Goal: Information Seeking & Learning: Check status

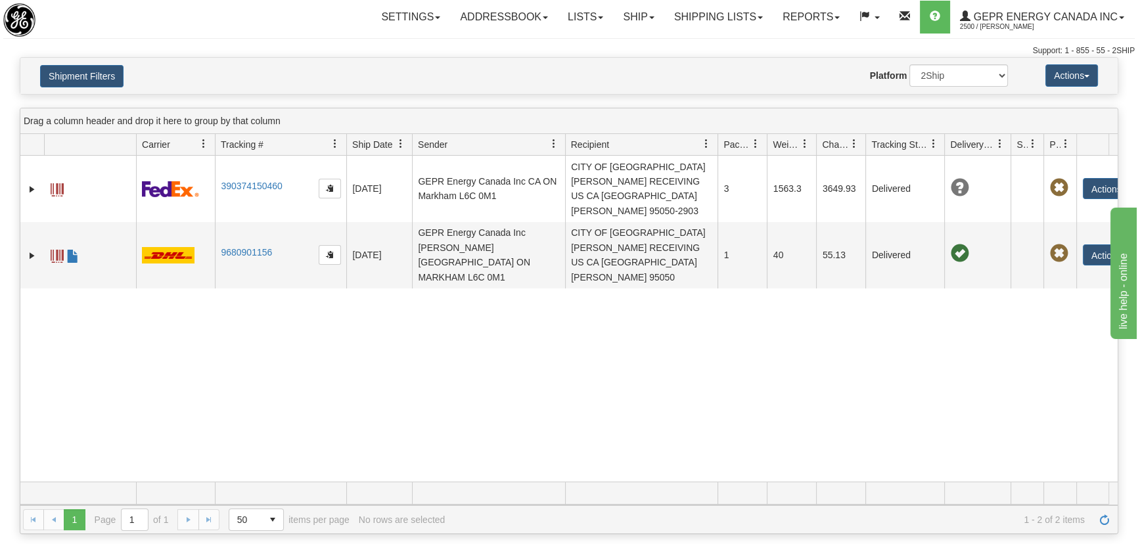
scroll to position [0, 33]
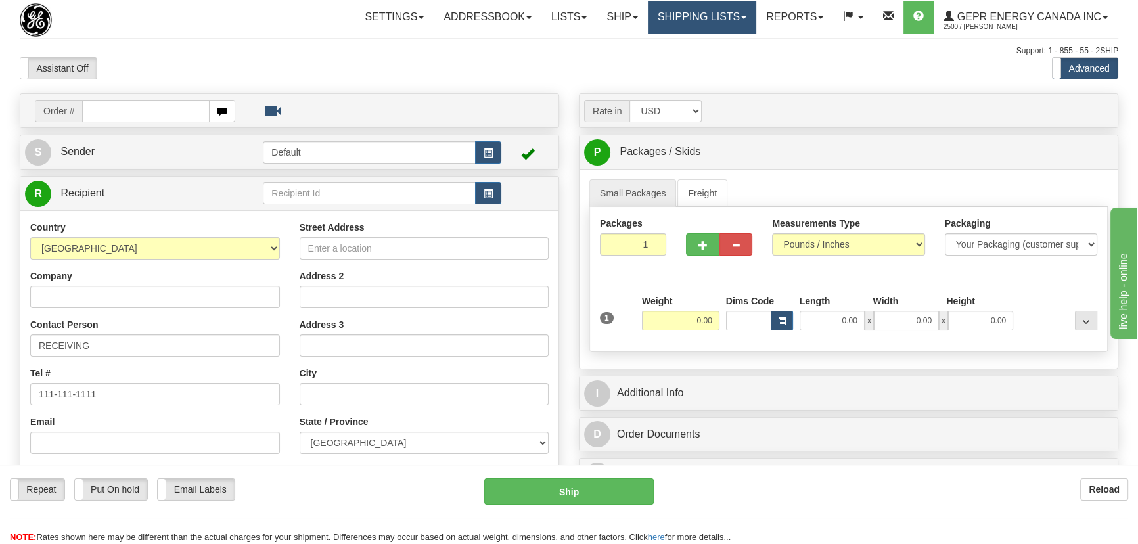
click at [707, 19] on link "Shipping lists" at bounding box center [702, 17] width 108 height 33
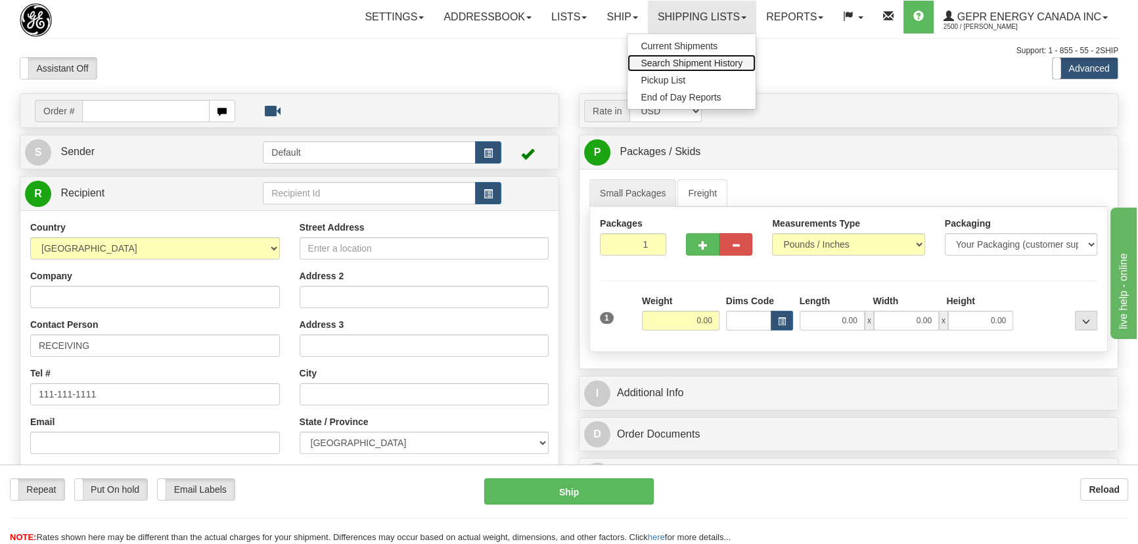
click at [696, 64] on span "Search Shipment History" at bounding box center [691, 63] width 102 height 11
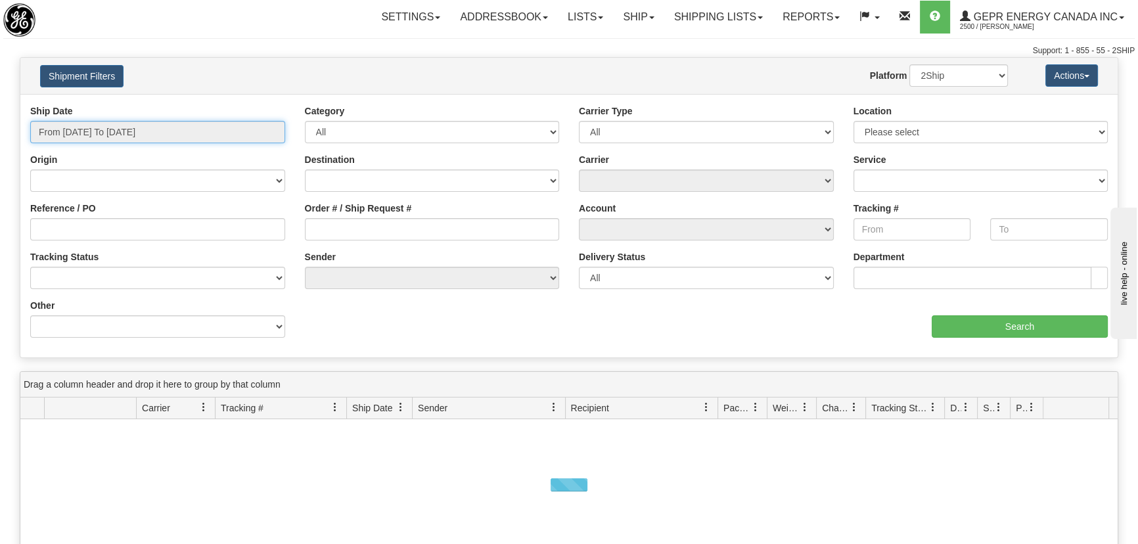
click at [136, 130] on input "From [DATE] To [DATE]" at bounding box center [157, 132] width 255 height 22
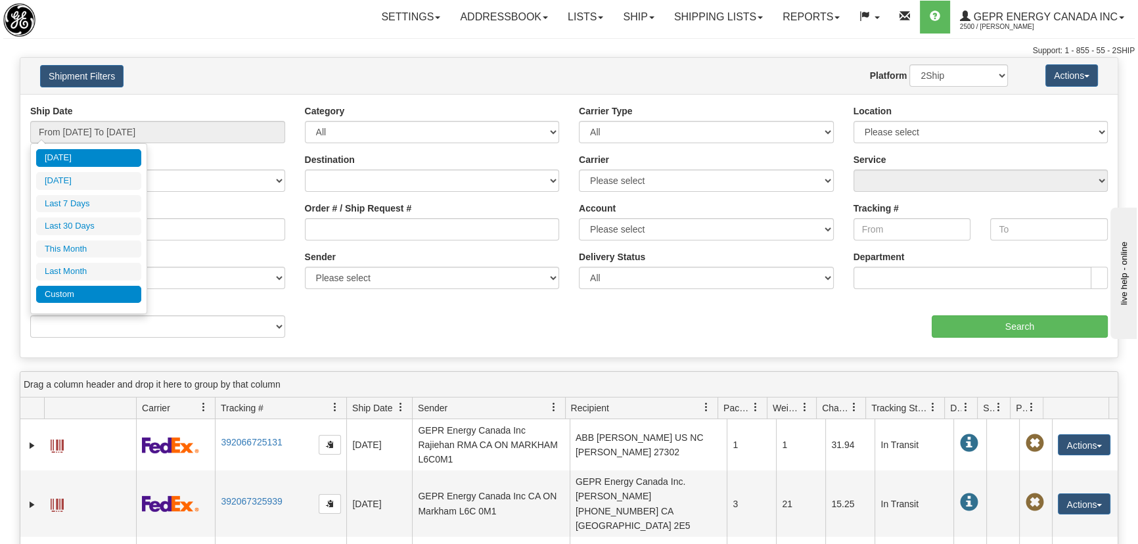
click at [103, 293] on li "Custom" at bounding box center [88, 295] width 105 height 18
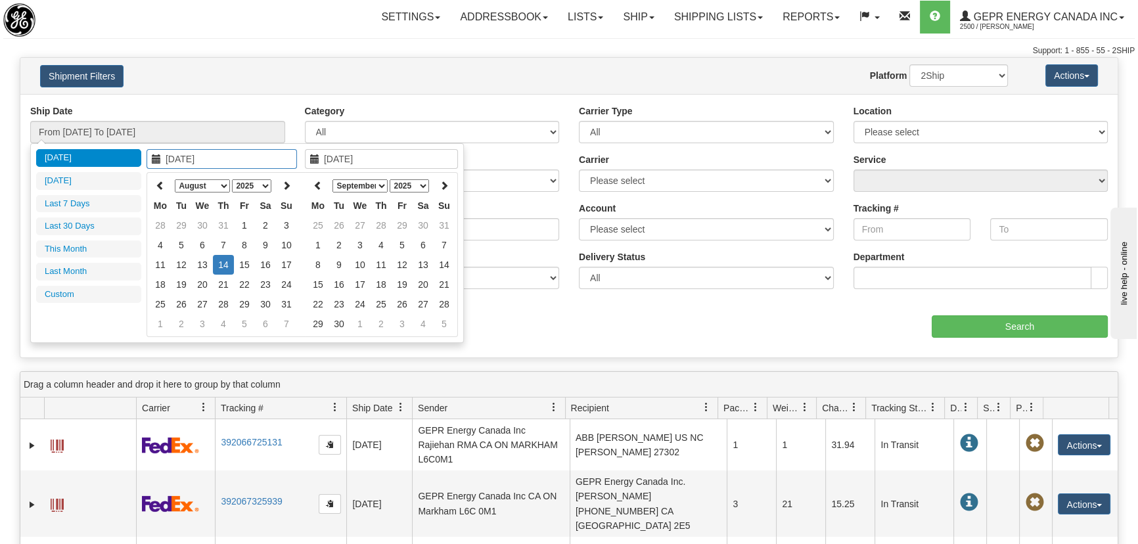
type input "[DATE]"
click at [159, 190] on icon at bounding box center [160, 185] width 9 height 9
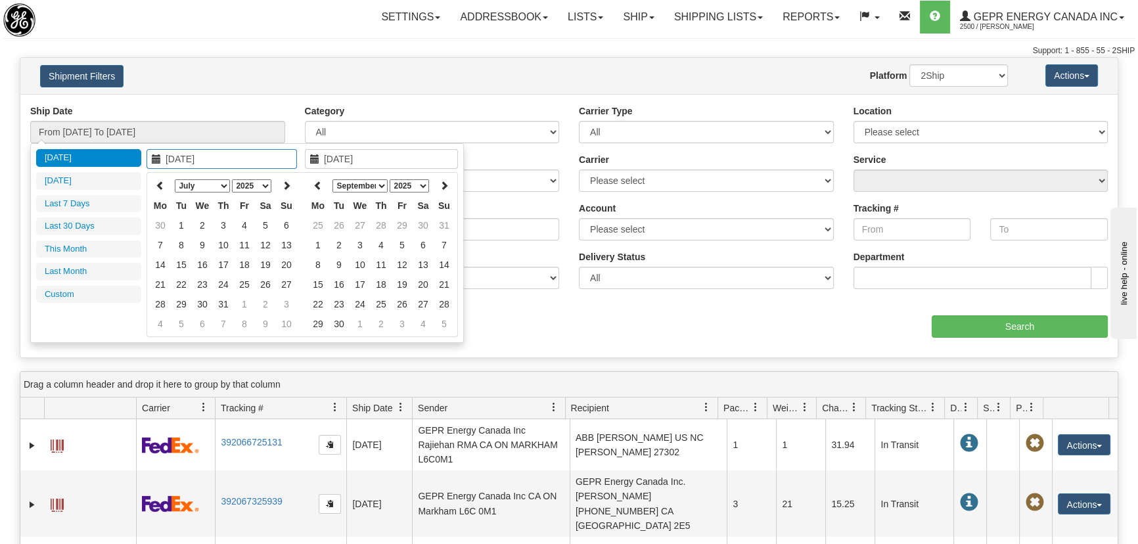
click at [159, 190] on icon at bounding box center [160, 185] width 9 height 9
click at [288, 187] on icon at bounding box center [286, 185] width 9 height 9
click at [283, 186] on icon at bounding box center [286, 185] width 9 height 9
type input "07/01/2025"
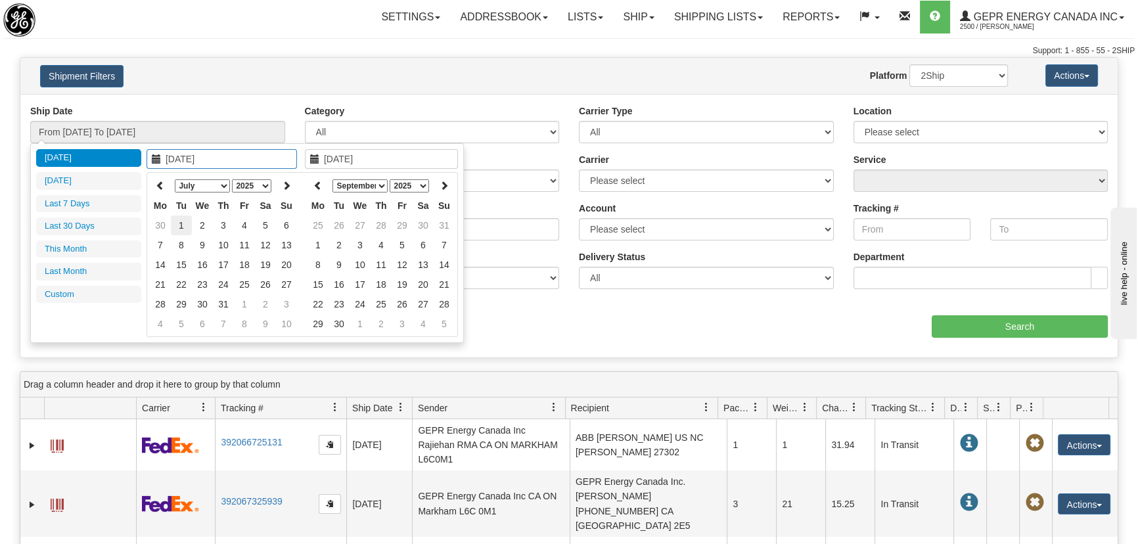
click at [185, 223] on td "1" at bounding box center [181, 225] width 21 height 20
click at [311, 184] on th at bounding box center [317, 185] width 21 height 20
type input "08/01/2025"
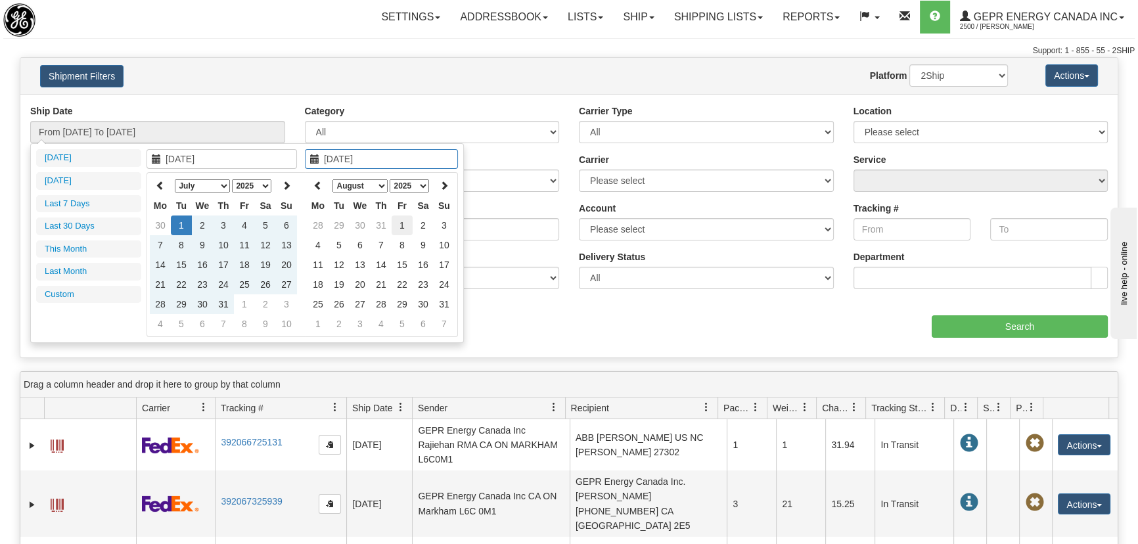
click at [401, 219] on td "1" at bounding box center [401, 225] width 21 height 20
type input "From 07/01/2025 To 08/01/2025"
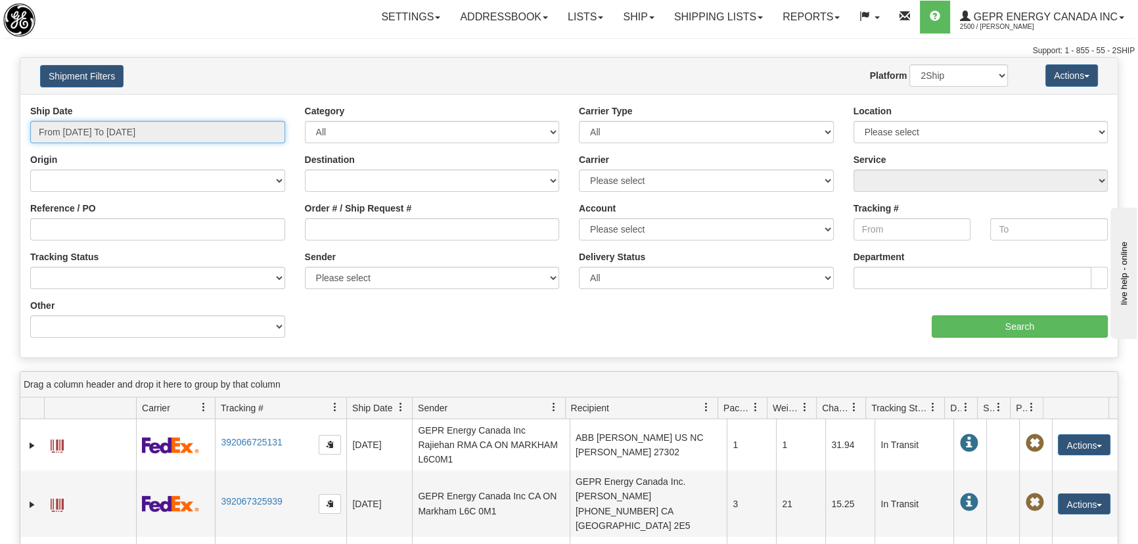
click at [122, 129] on input "From 07/01/2025 To 08/01/2025" at bounding box center [157, 132] width 255 height 22
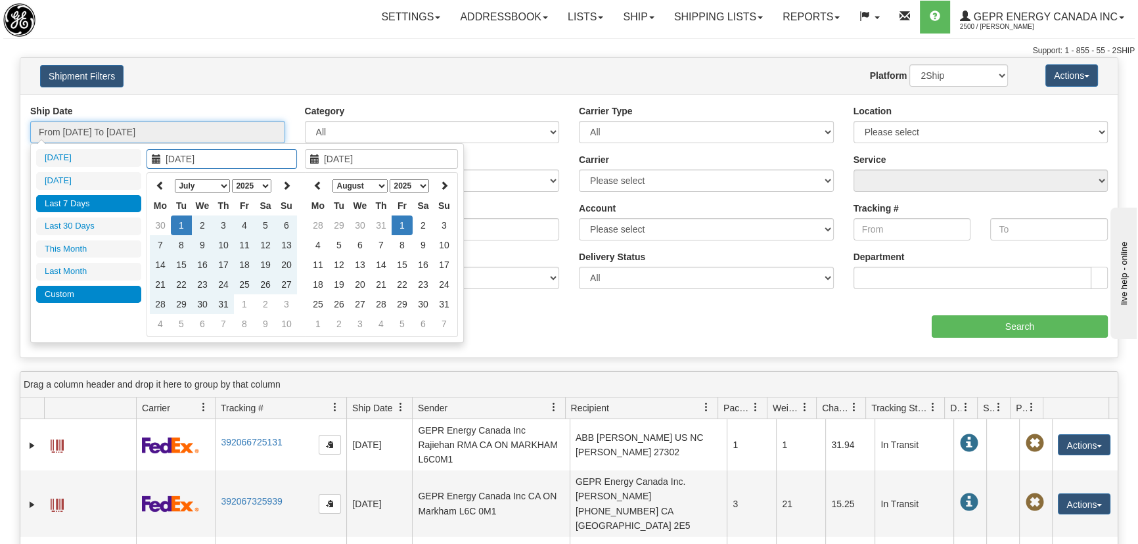
type input "08/08/2025"
type input "08/14/2025"
type input "07/01/2025"
type input "08/01/2025"
click at [282, 186] on icon at bounding box center [286, 185] width 9 height 9
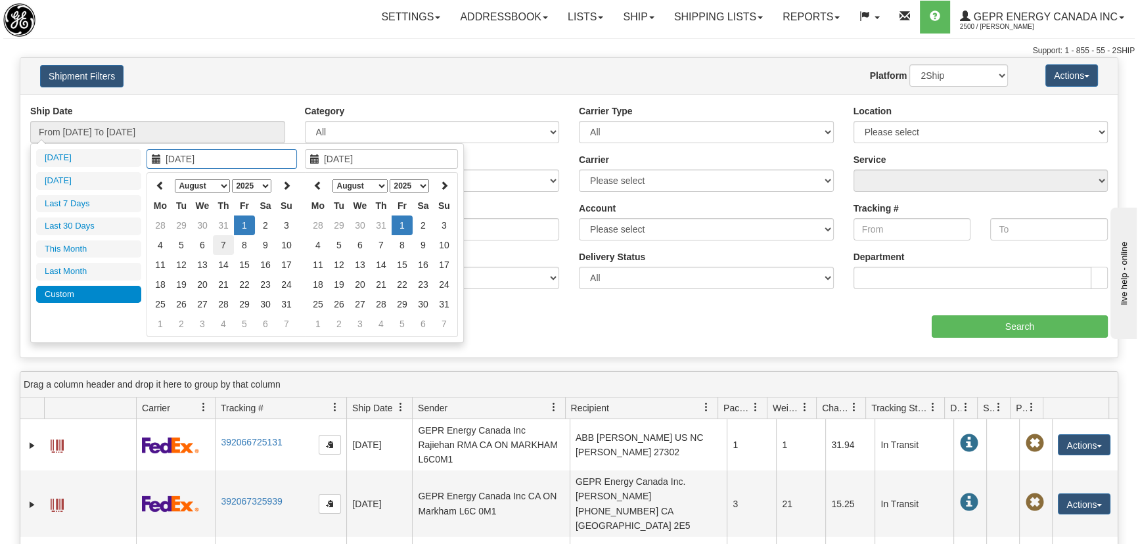
type input "08/07/2025"
click at [217, 244] on td "7" at bounding box center [223, 245] width 21 height 20
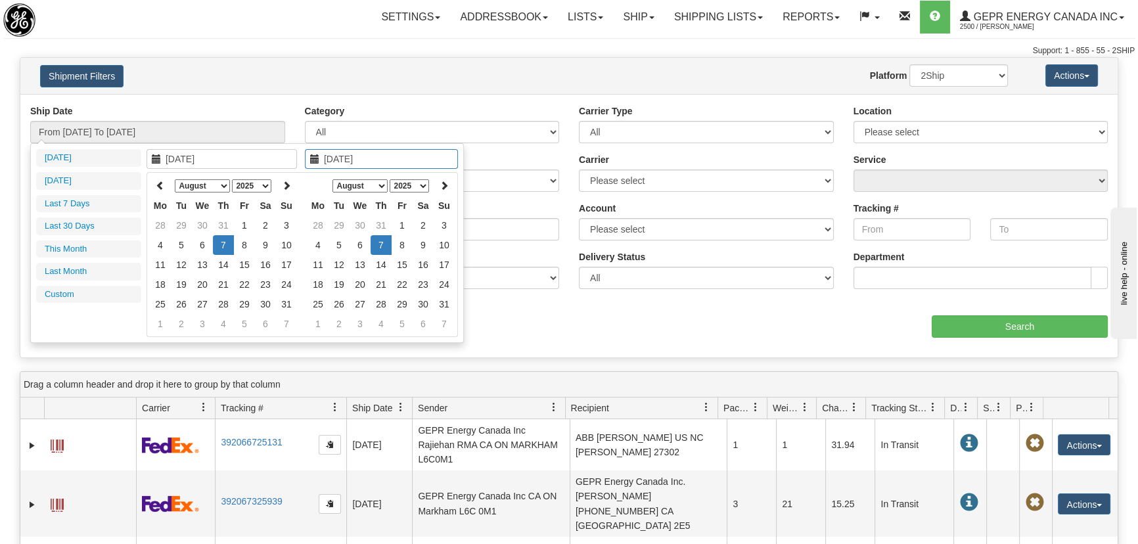
type input "08/10/2025"
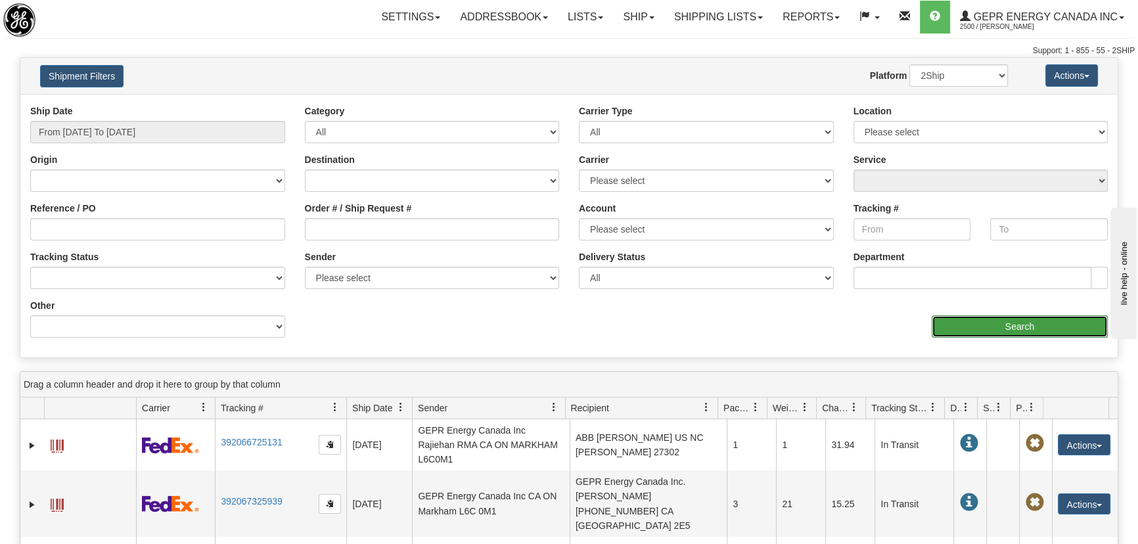
click at [1011, 324] on input "Search" at bounding box center [1019, 326] width 176 height 22
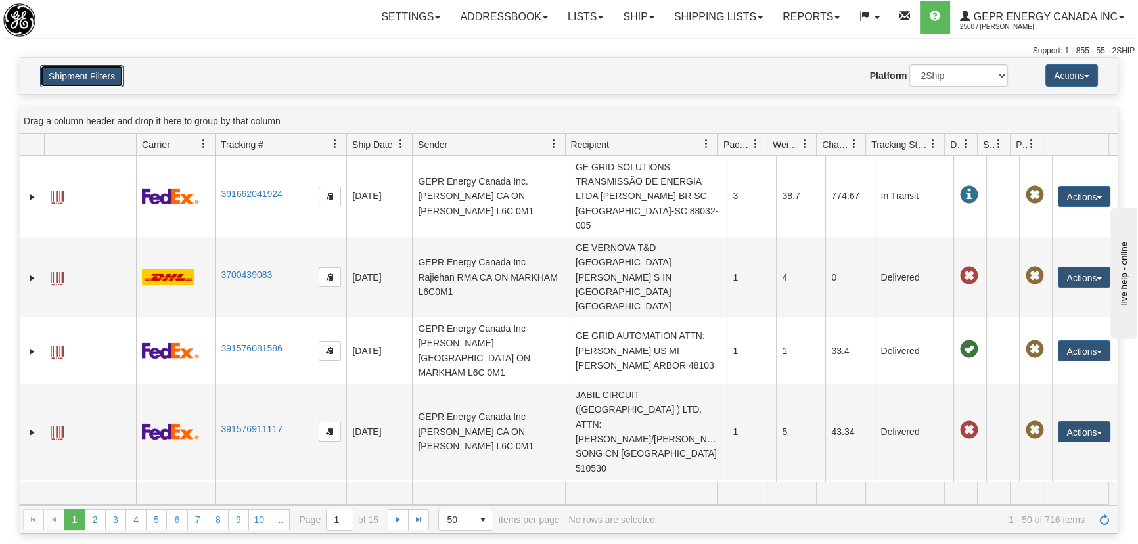
click at [71, 69] on button "Shipment Filters" at bounding box center [81, 76] width 83 height 22
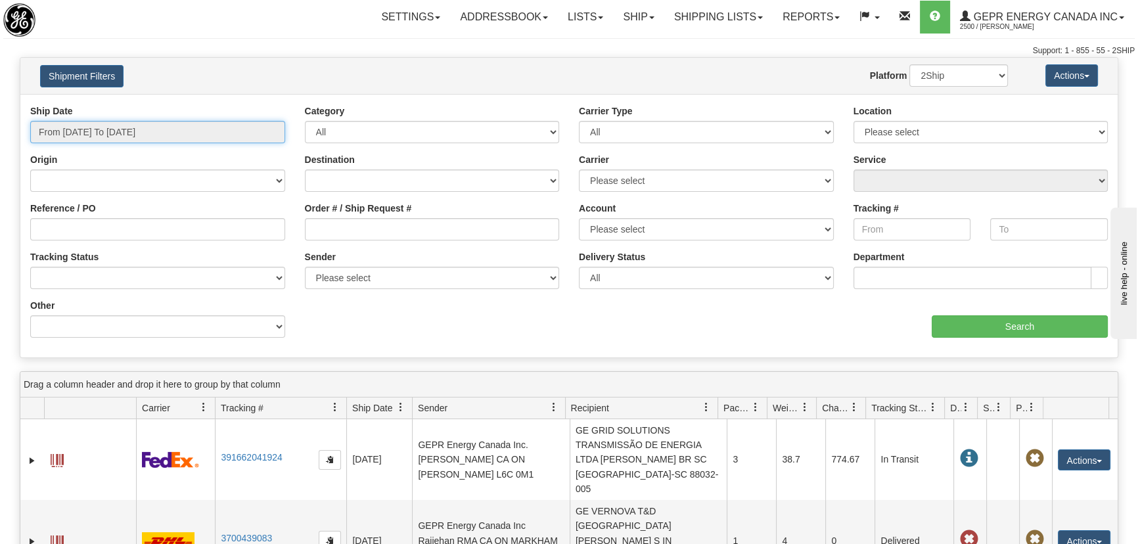
type input "07/01/2025"
type input "08/01/2025"
click at [127, 128] on input "From 07/01/2025 To 08/01/2025" at bounding box center [157, 132] width 255 height 22
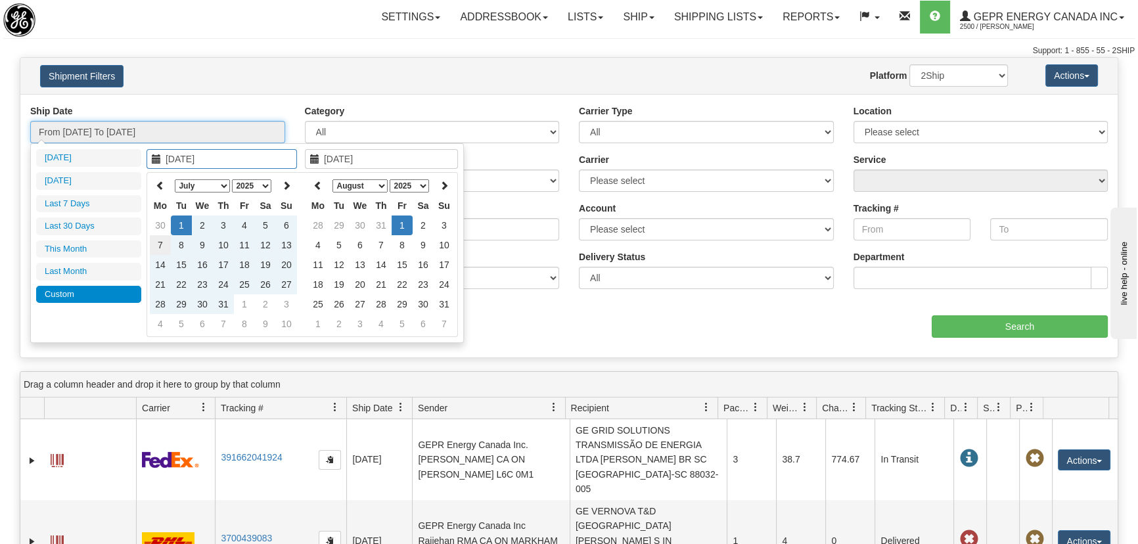
type input "07/07/2025"
click at [163, 244] on td "7" at bounding box center [160, 245] width 21 height 20
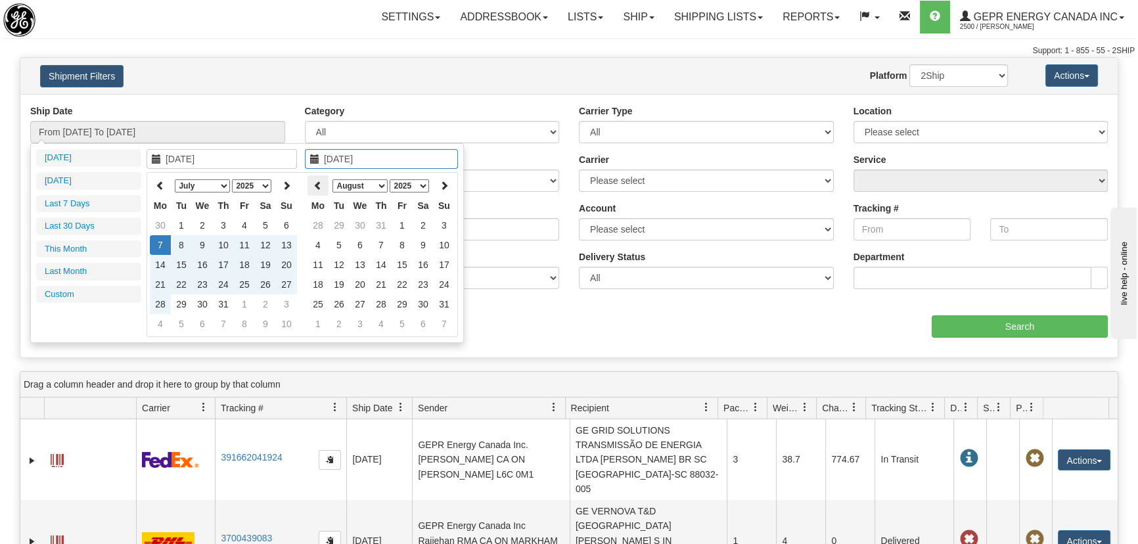
click at [316, 192] on th at bounding box center [317, 185] width 21 height 20
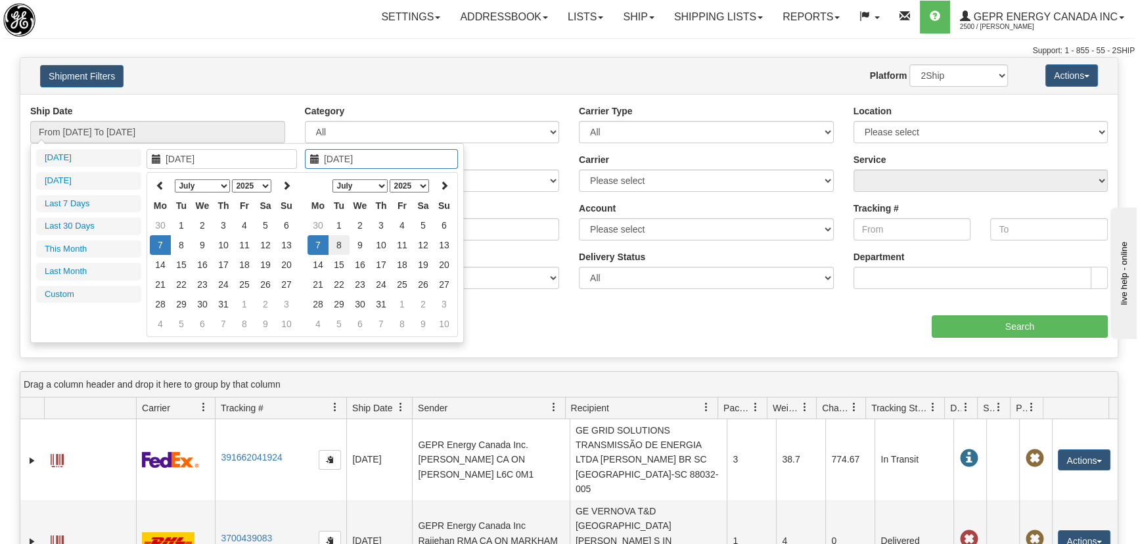
type input "07/08/2025"
click at [336, 245] on td "8" at bounding box center [338, 245] width 21 height 20
type input "From 07/07/2025 To 07/08/2025"
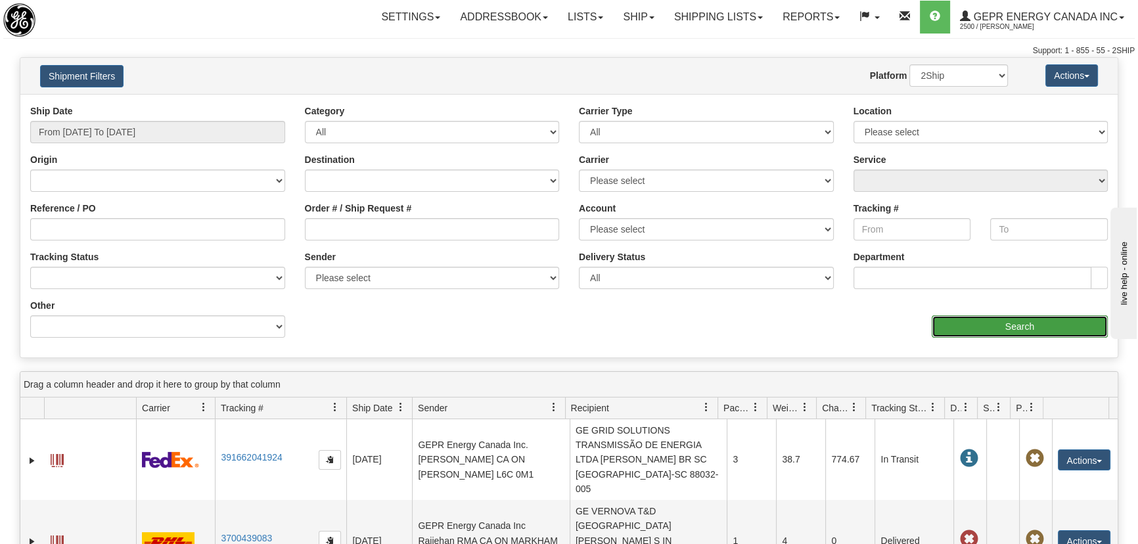
click at [1029, 326] on input "Search" at bounding box center [1019, 326] width 176 height 22
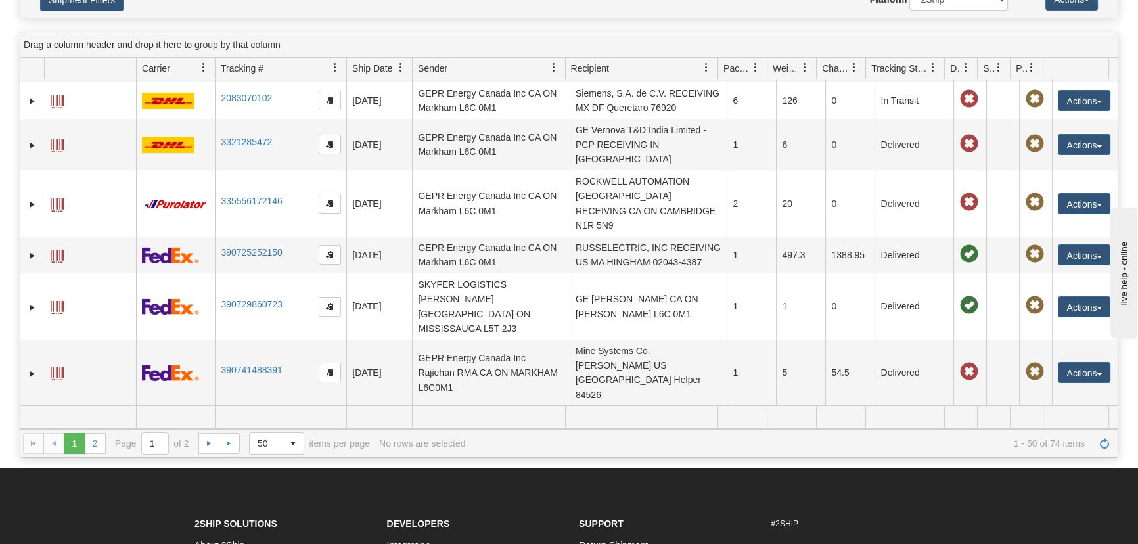
scroll to position [119, 0]
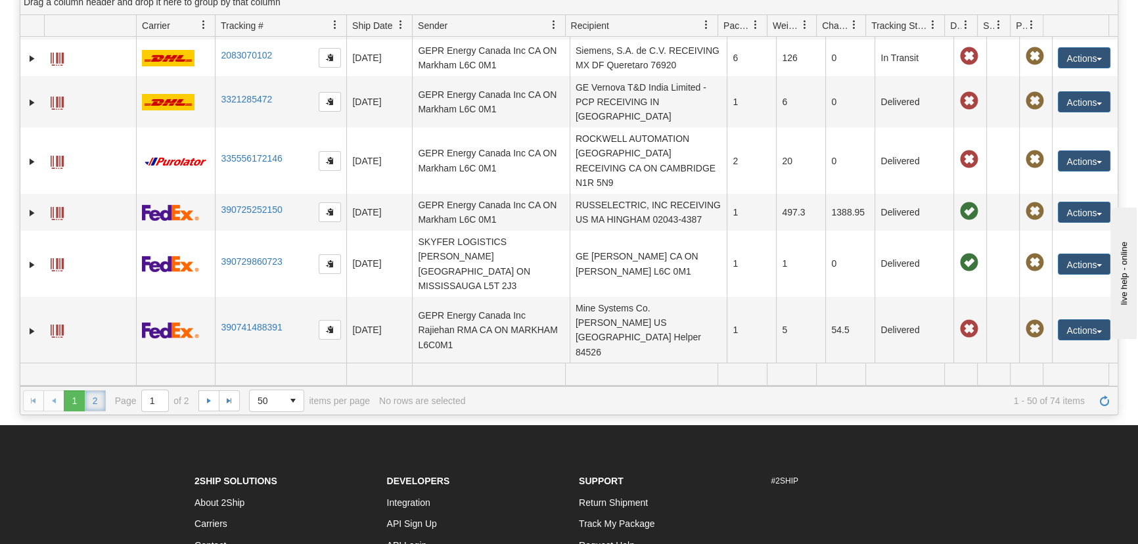
click at [93, 397] on link "2" at bounding box center [95, 400] width 21 height 21
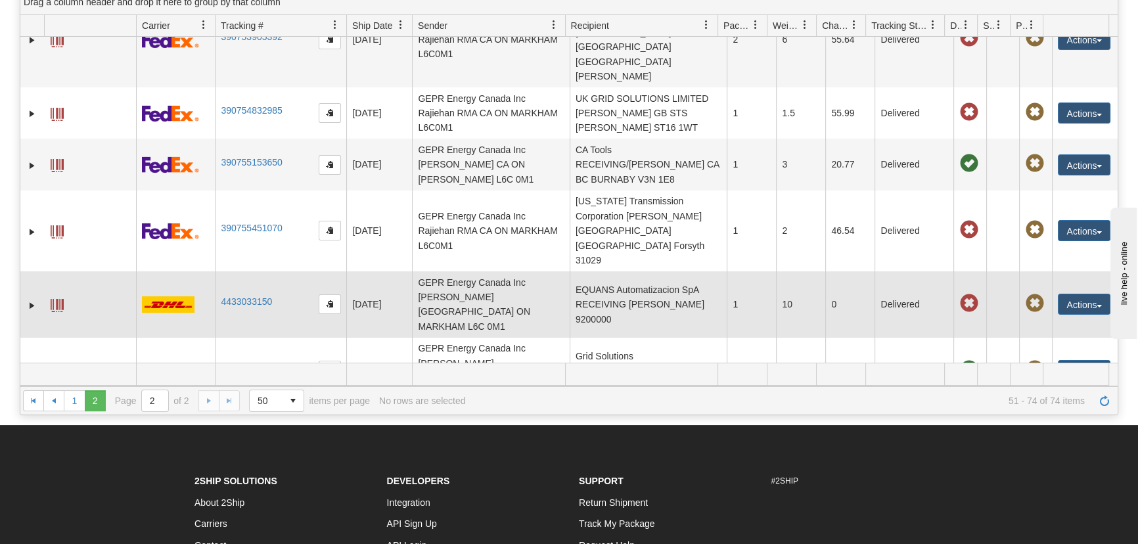
scroll to position [552, 0]
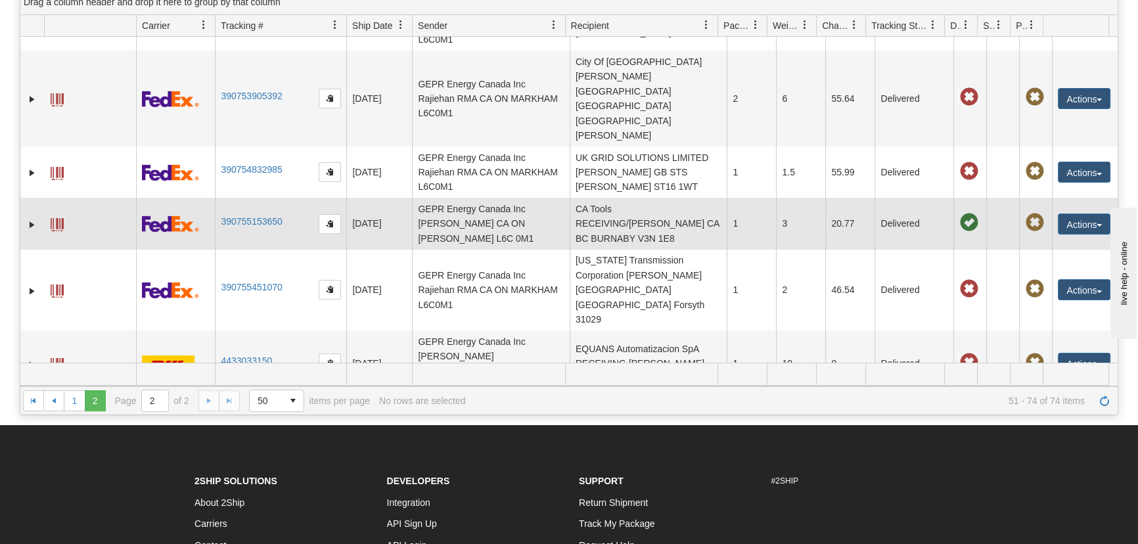
click at [662, 198] on td "CA Tools RECEIVING/Frank CA BC BURNABY V3N 1E8" at bounding box center [648, 223] width 158 height 51
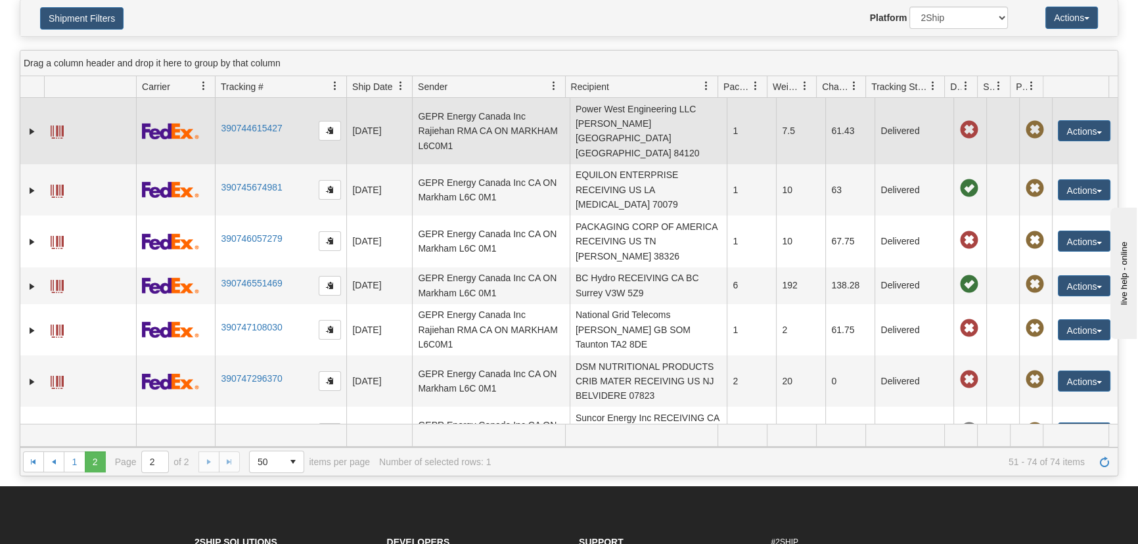
scroll to position [0, 0]
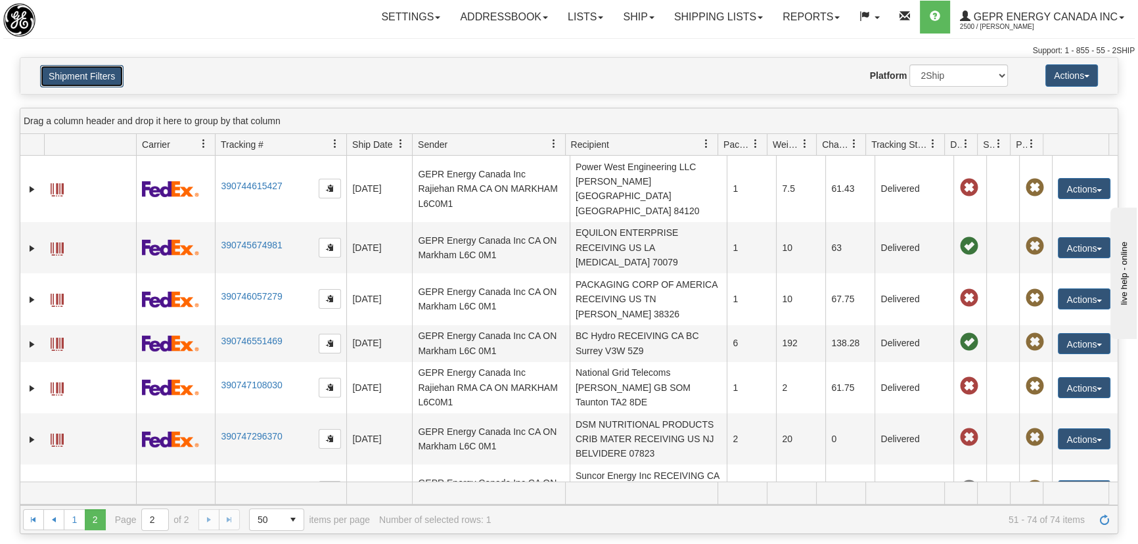
click at [100, 73] on button "Shipment Filters" at bounding box center [81, 76] width 83 height 22
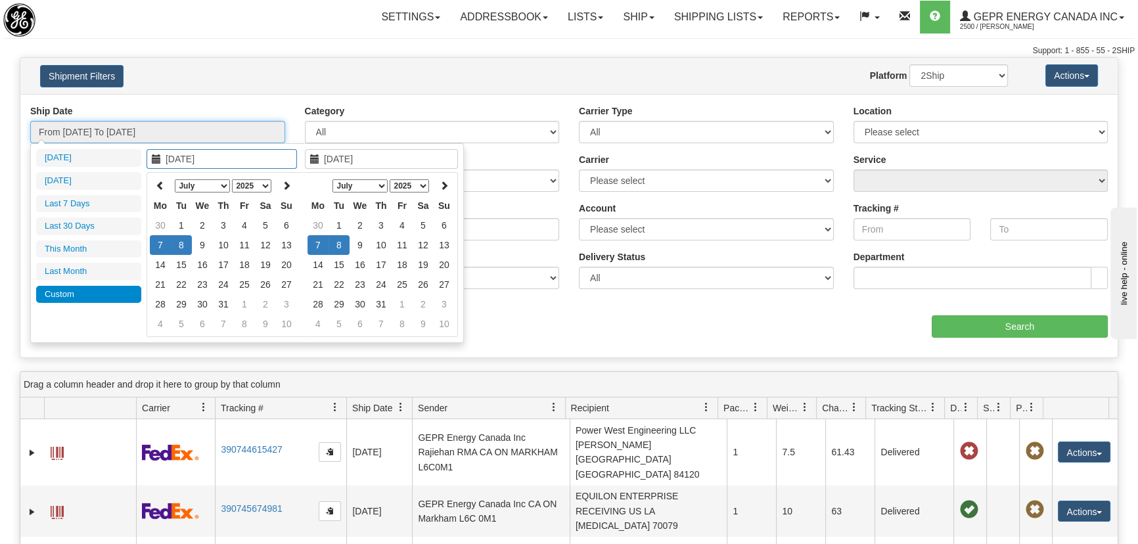
click at [119, 127] on input "From 07/07/2025 To 07/08/2025" at bounding box center [157, 132] width 255 height 22
click at [288, 187] on icon at bounding box center [286, 185] width 9 height 9
type input "08/07/2025"
click at [225, 246] on td "7" at bounding box center [223, 245] width 21 height 20
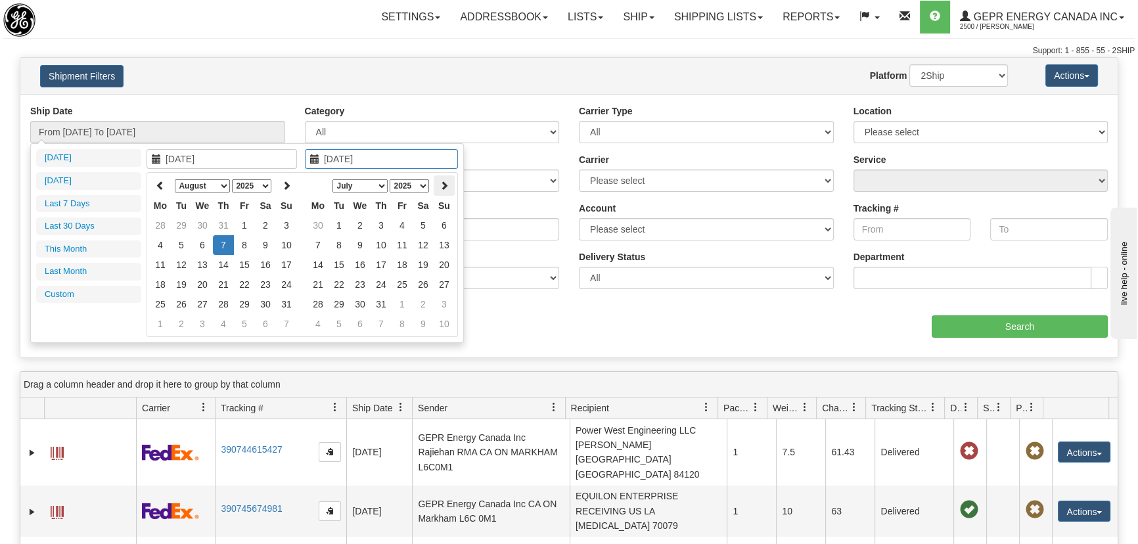
click at [441, 187] on icon at bounding box center [443, 185] width 9 height 9
type input "08/08/2025"
click at [403, 247] on td "8" at bounding box center [401, 245] width 21 height 20
type input "From 08/07/2025 To 08/08/2025"
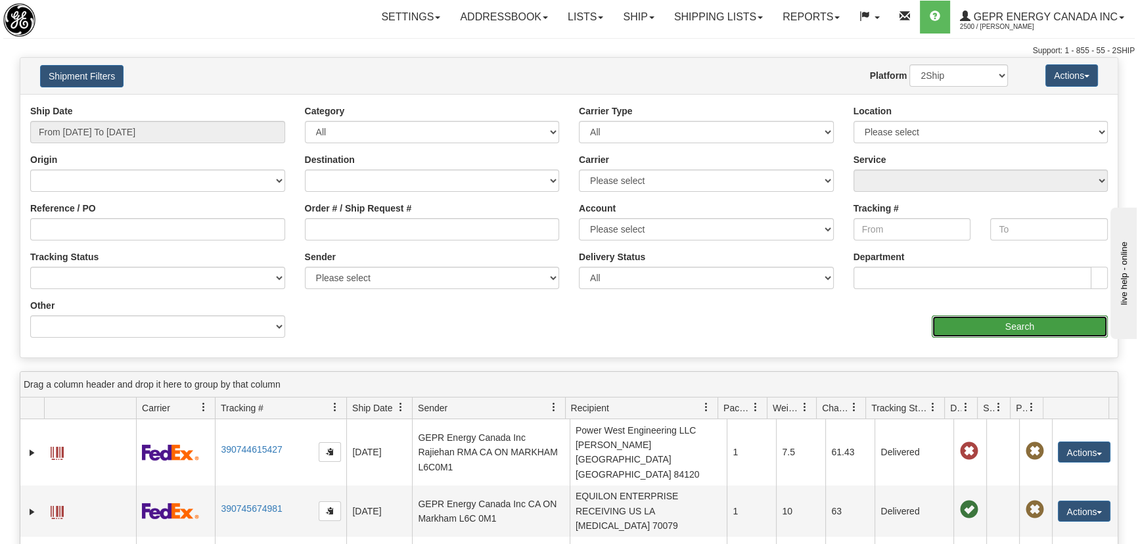
click at [994, 321] on input "Search" at bounding box center [1019, 326] width 176 height 22
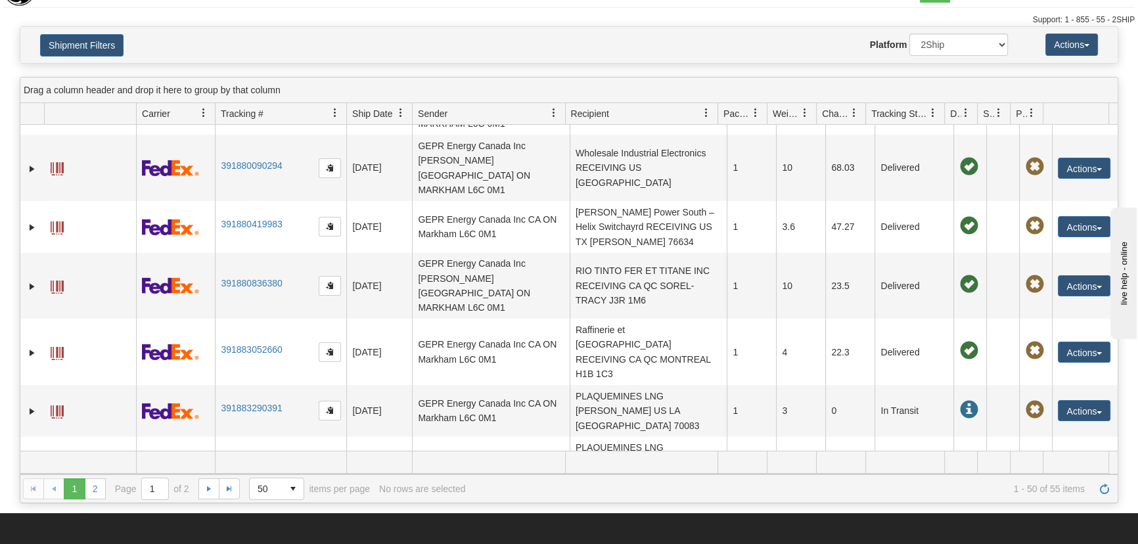
scroll to position [59, 0]
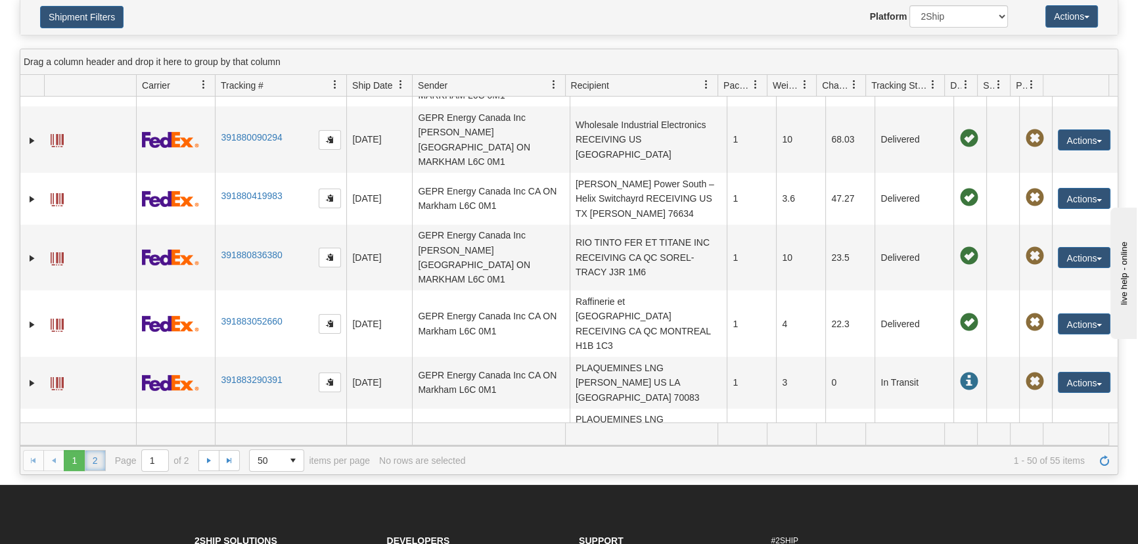
click at [91, 459] on link "2" at bounding box center [95, 460] width 21 height 21
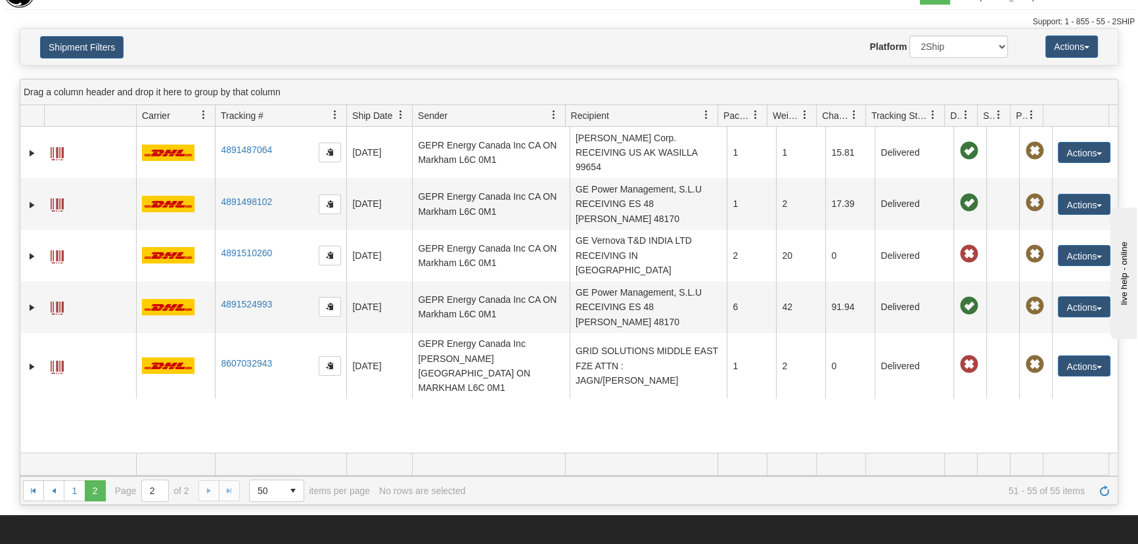
scroll to position [0, 0]
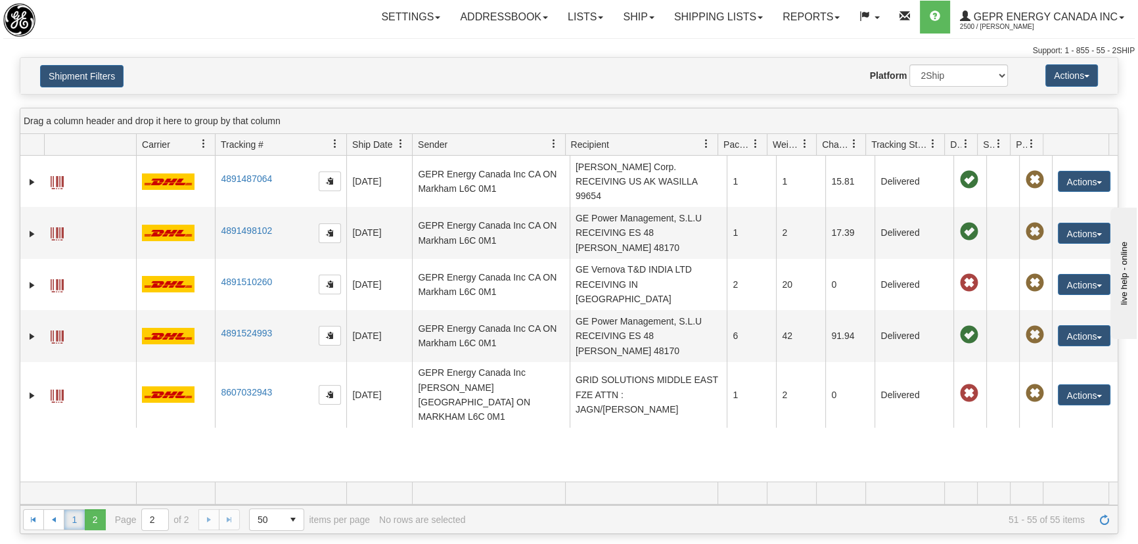
click at [72, 520] on link "1" at bounding box center [74, 519] width 21 height 21
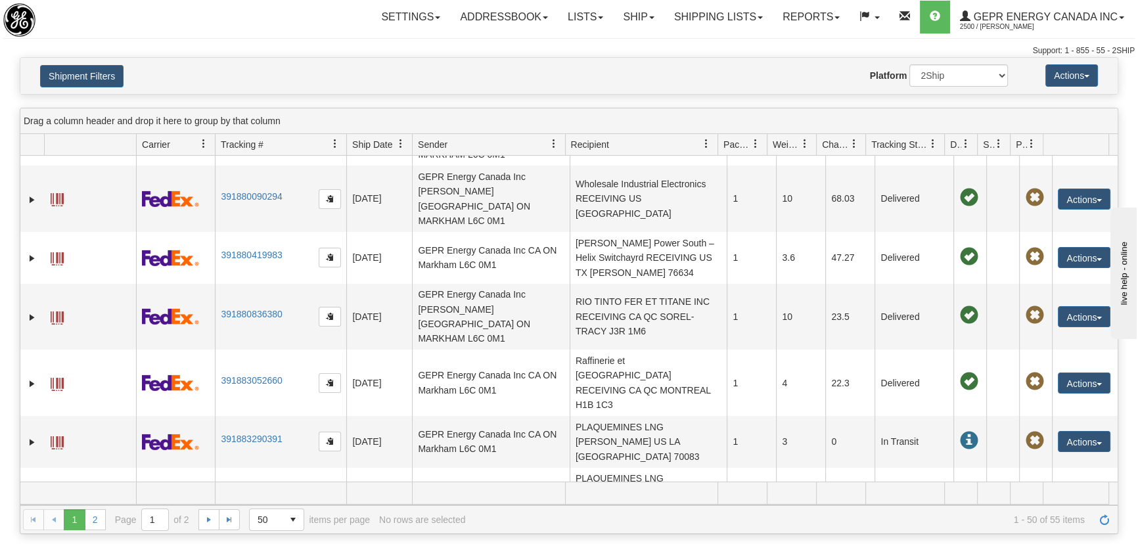
click at [116, 87] on div "Shipment Filters Website Agent Nothing selected Client User Platform 2Ship Impo…" at bounding box center [568, 76] width 1097 height 36
click at [115, 73] on button "Shipment Filters" at bounding box center [81, 76] width 83 height 22
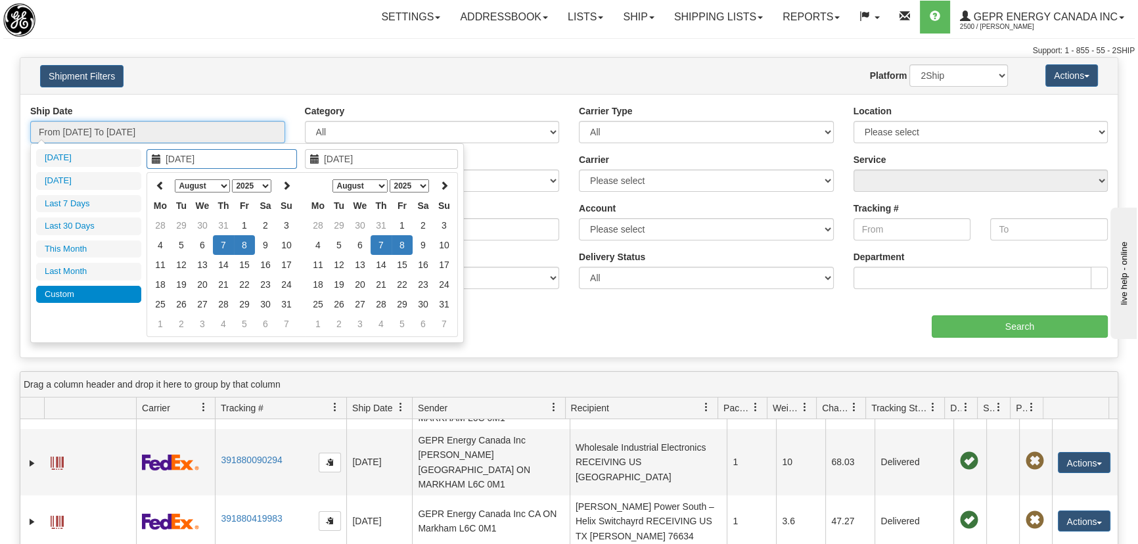
click at [154, 135] on input "From 08/07/2025 To 08/08/2025" at bounding box center [157, 132] width 255 height 22
type input "08/08/2025"
click at [244, 241] on td "8" at bounding box center [244, 245] width 21 height 20
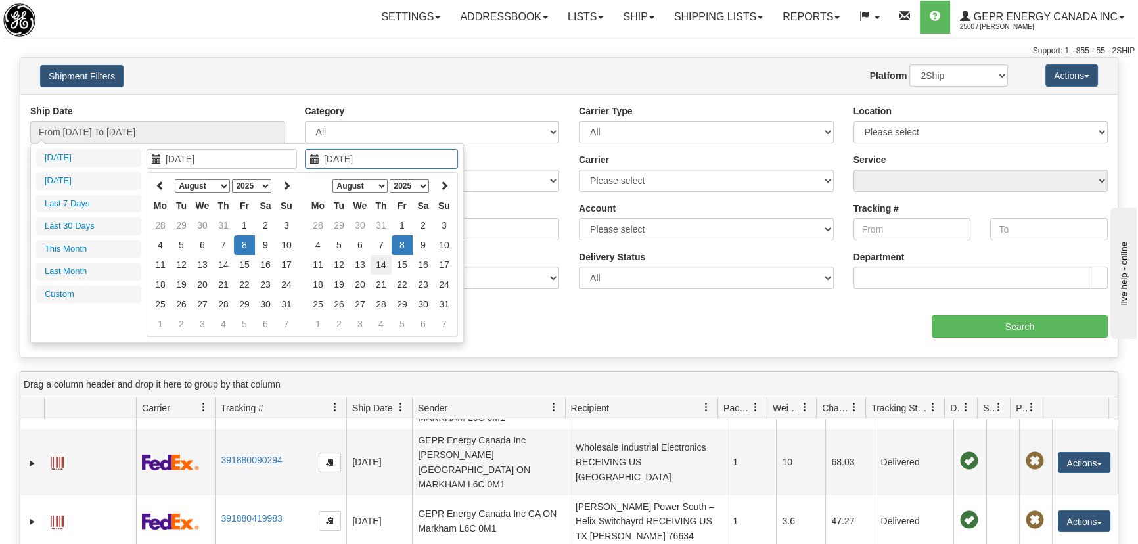
type input "08/14/2025"
click at [380, 261] on td "14" at bounding box center [380, 265] width 21 height 20
type input "From 08/08/2025 To 08/14/2025"
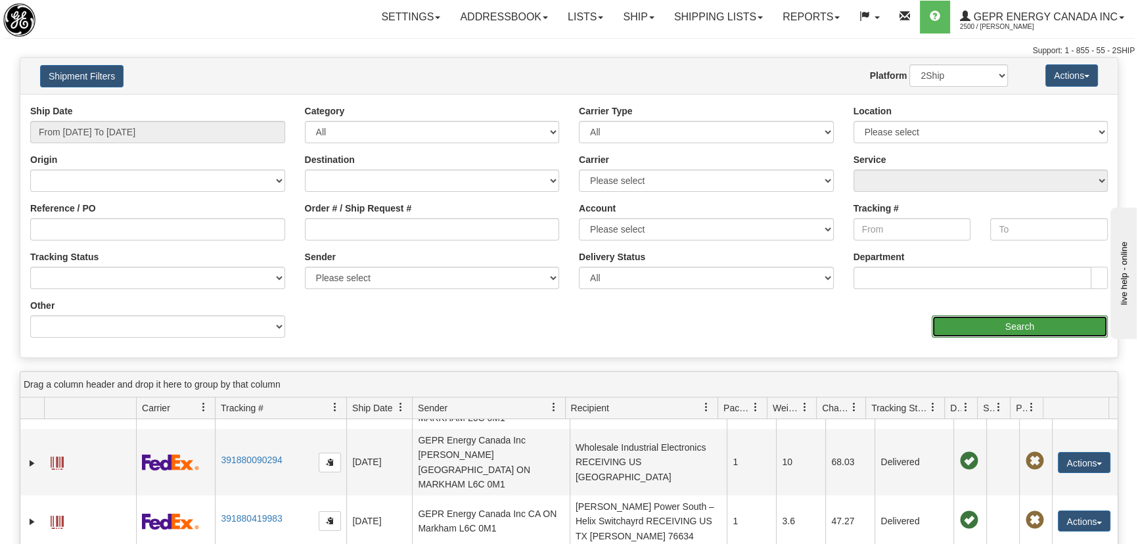
click at [1006, 327] on input "Search" at bounding box center [1019, 326] width 176 height 22
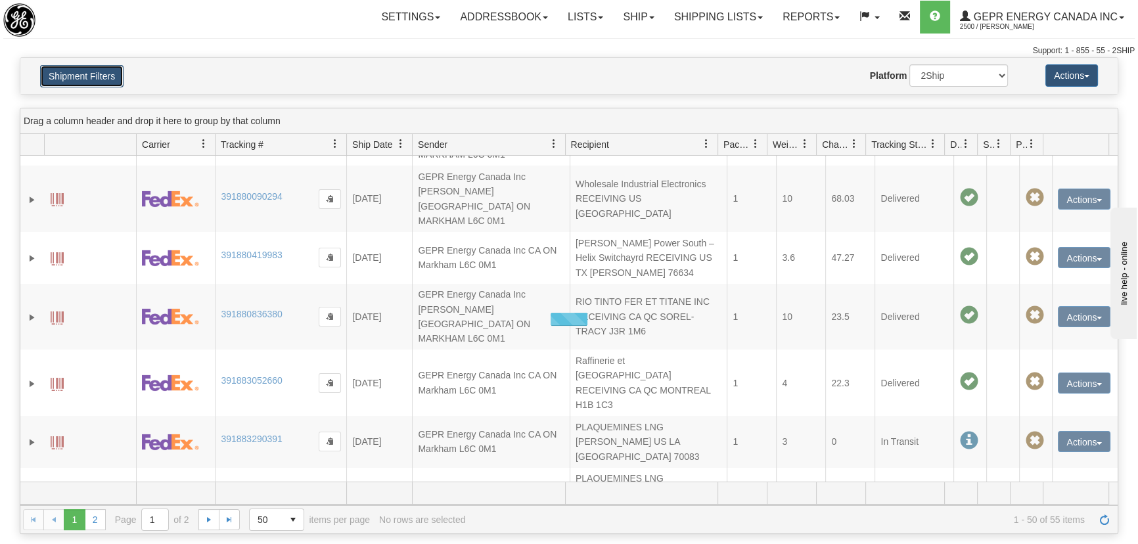
click at [114, 77] on button "Shipment Filters" at bounding box center [81, 76] width 83 height 22
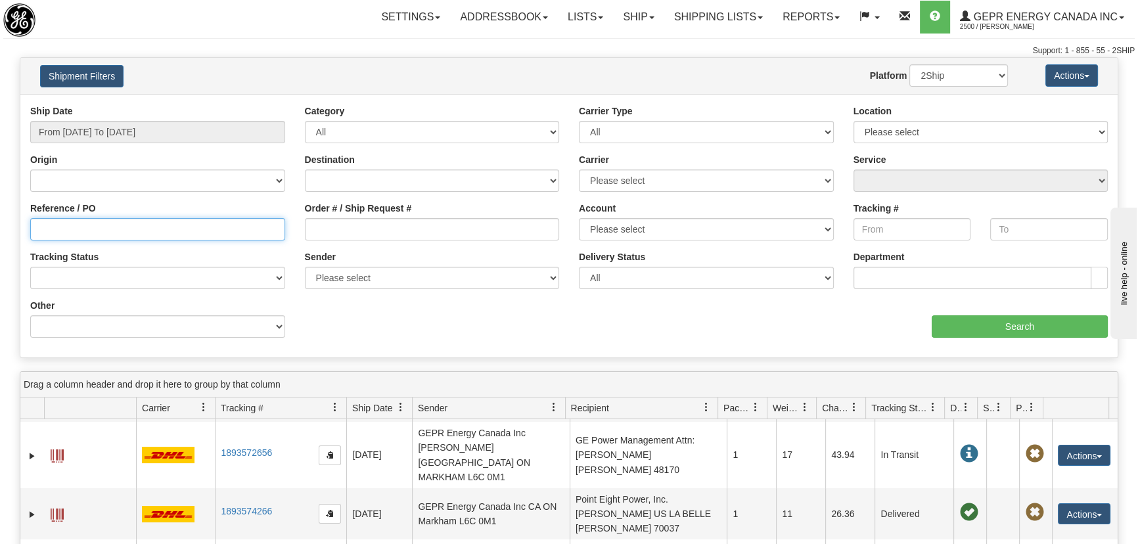
click at [204, 233] on input "Reference / PO" at bounding box center [157, 229] width 255 height 22
type input "CATHERINE PEREZ"
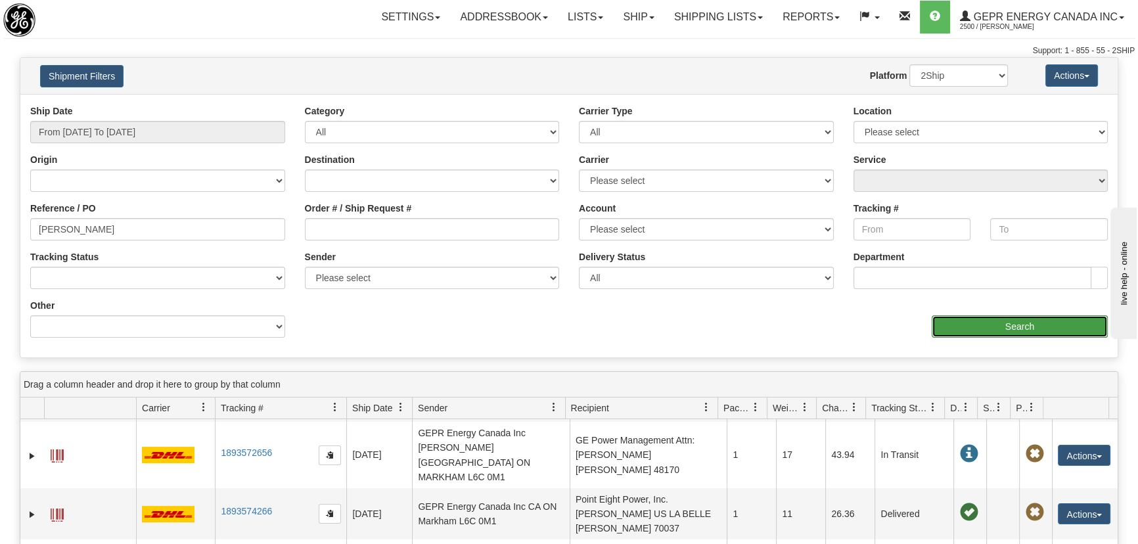
click at [961, 329] on input "Search" at bounding box center [1019, 326] width 176 height 22
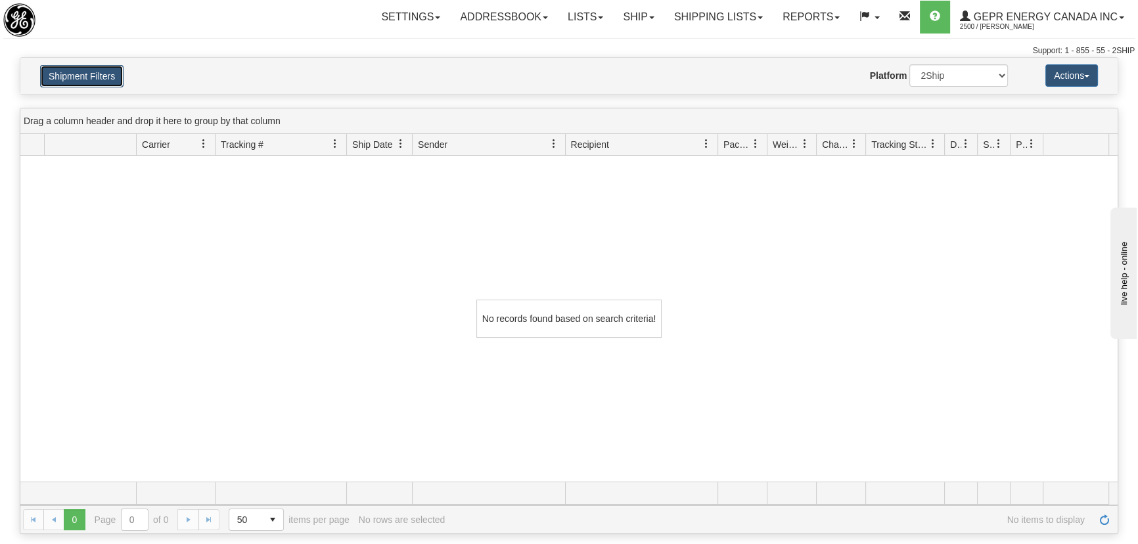
click at [91, 65] on button "Shipment Filters" at bounding box center [81, 76] width 83 height 22
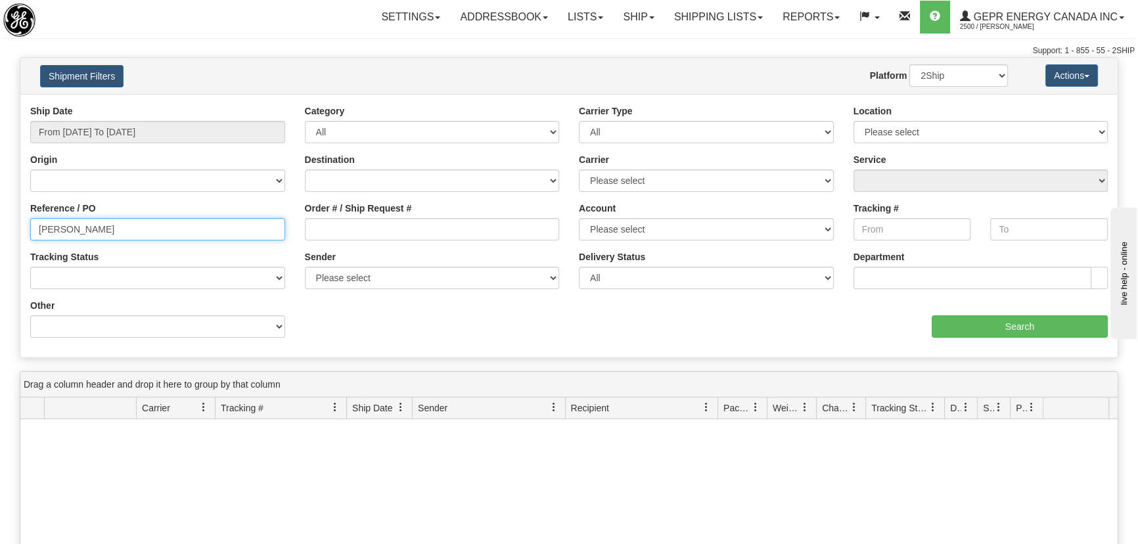
drag, startPoint x: 144, startPoint y: 227, endPoint x: 0, endPoint y: 211, distance: 144.8
click at [0, 213] on div "Please wait... × Confirm Delete Delete Cancel × Confirm Delete Yes No Cancel × …" at bounding box center [569, 427] width 1138 height 740
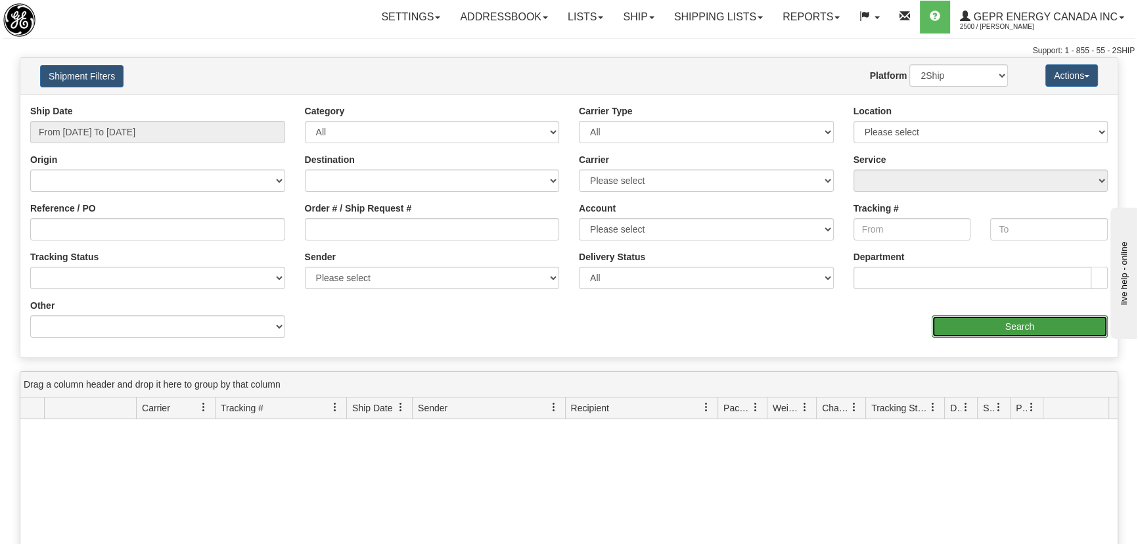
click at [975, 330] on input "Search" at bounding box center [1019, 326] width 176 height 22
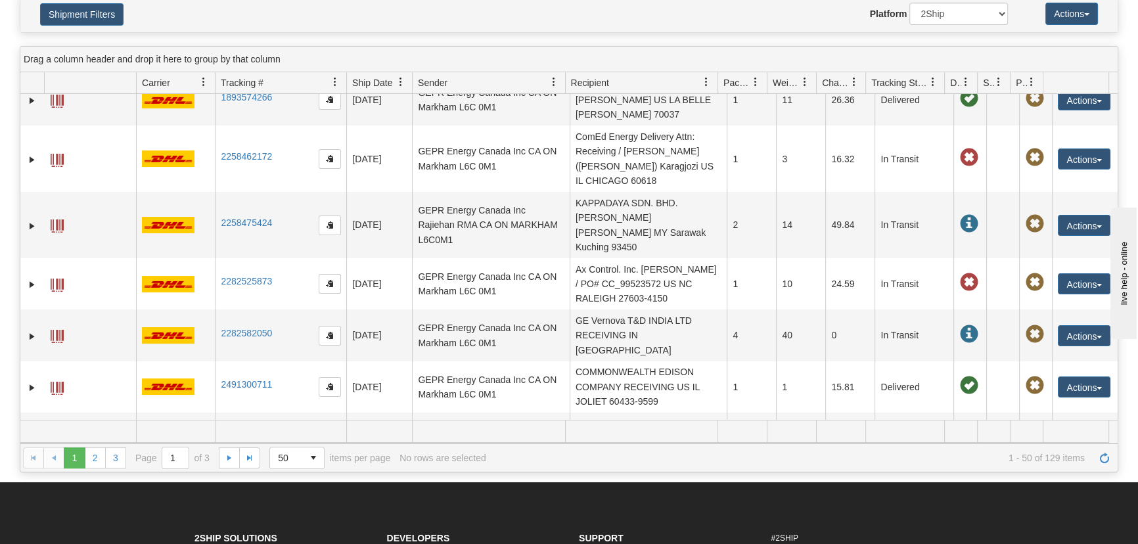
scroll to position [119, 0]
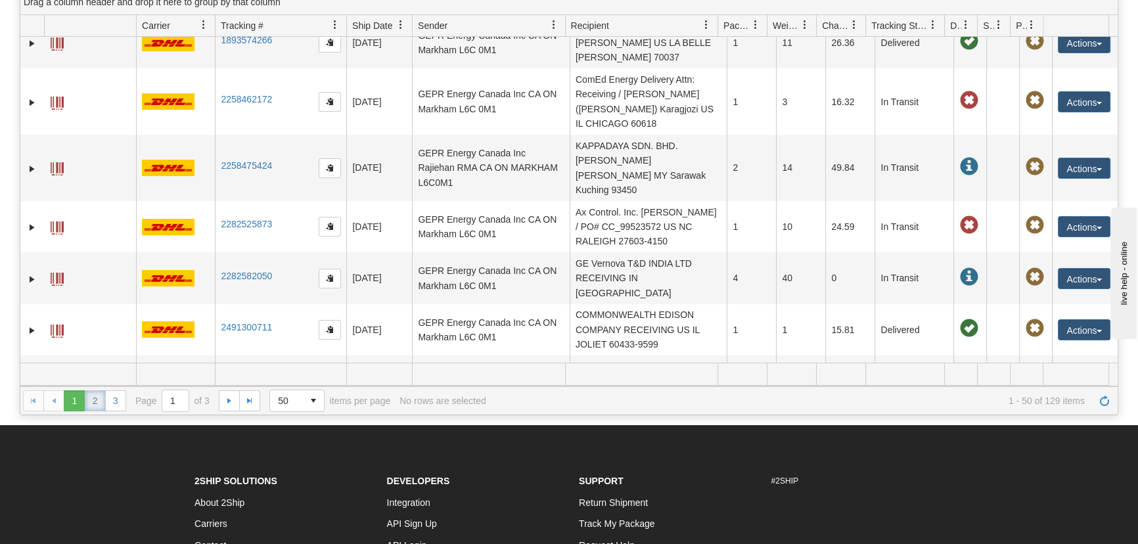
click at [95, 400] on link "2" at bounding box center [95, 400] width 21 height 21
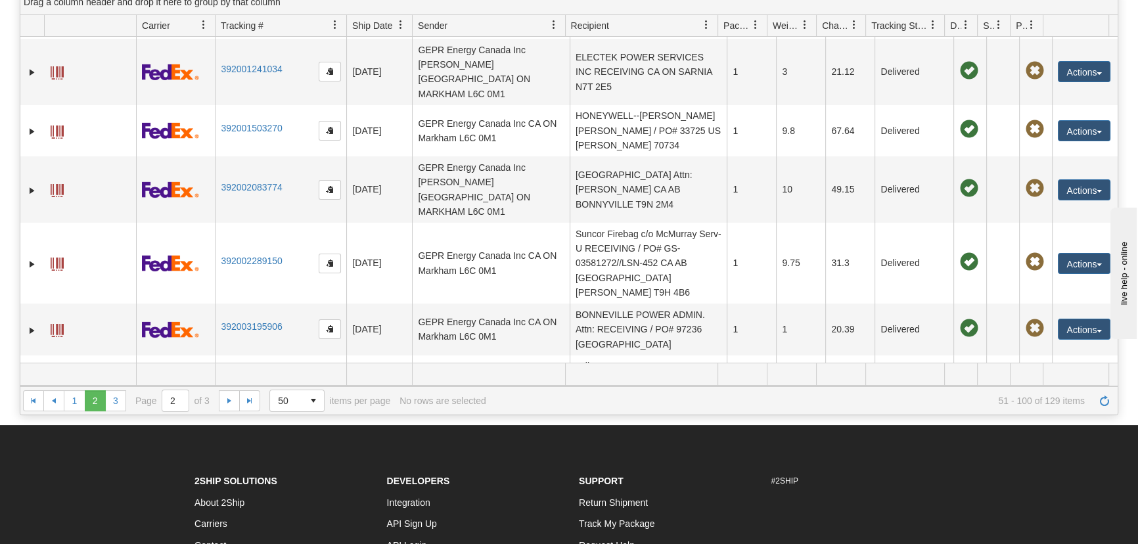
scroll to position [2454, 0]
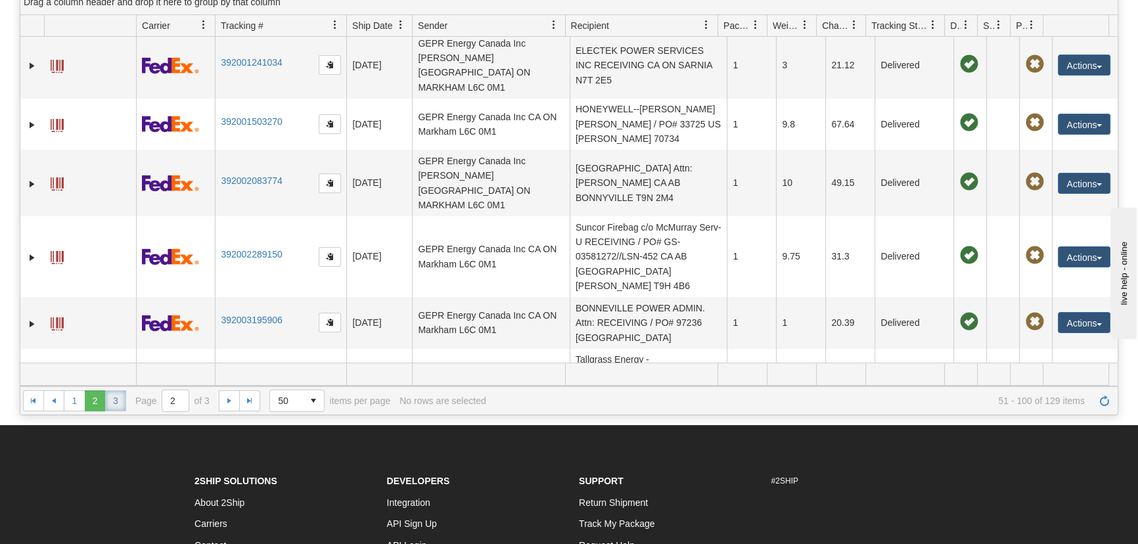
click at [114, 397] on link "3" at bounding box center [115, 400] width 21 height 21
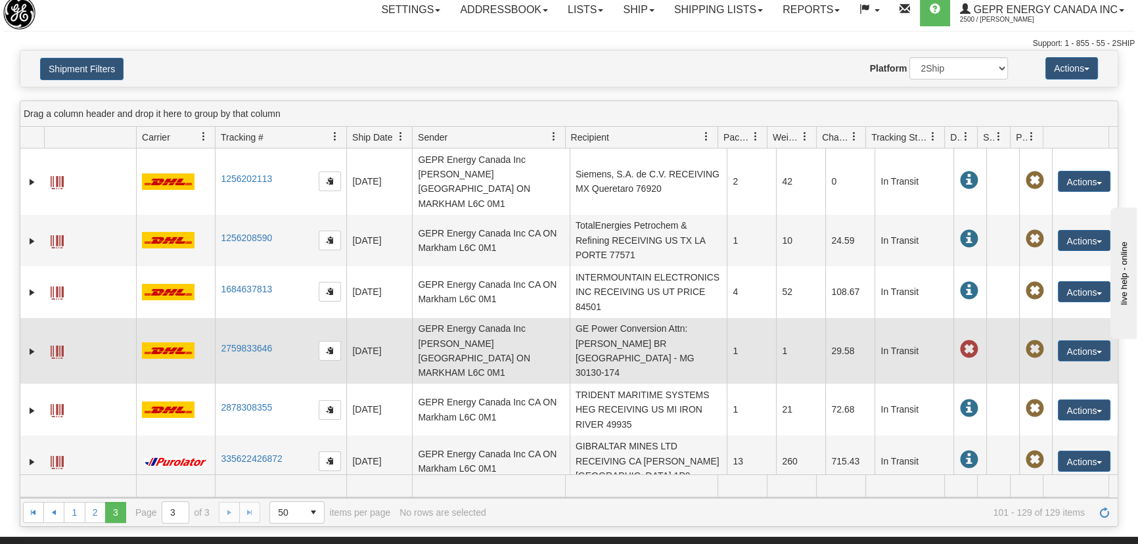
scroll to position [0, 0]
